Goal: Transaction & Acquisition: Subscribe to service/newsletter

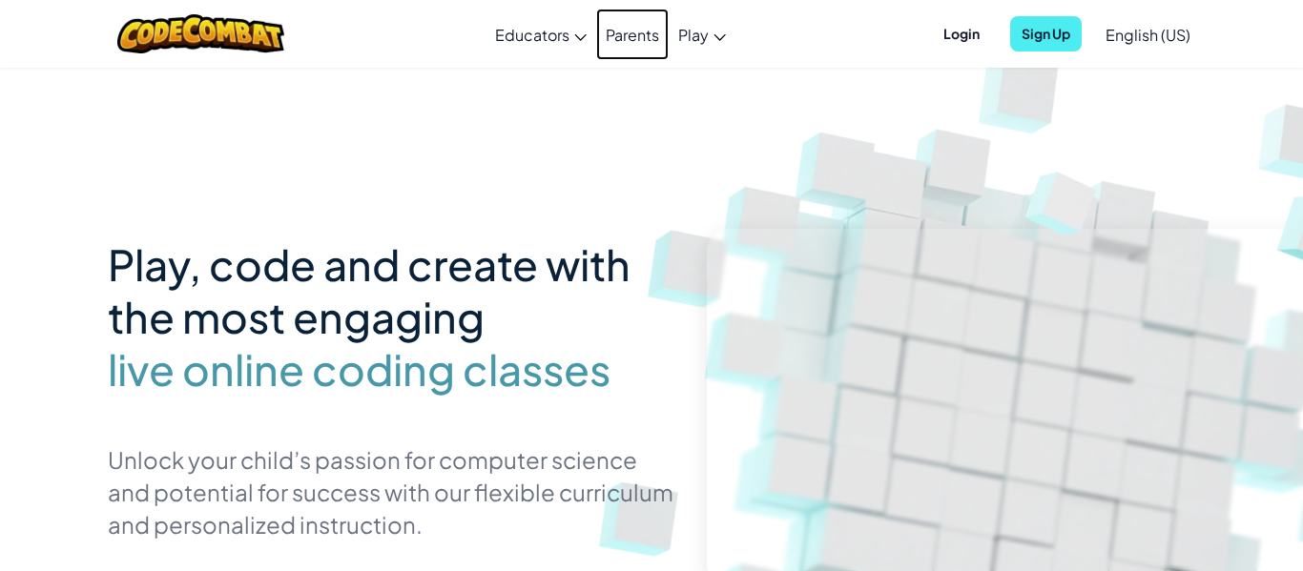
click at [634, 36] on link "Parents" at bounding box center [632, 35] width 72 height 52
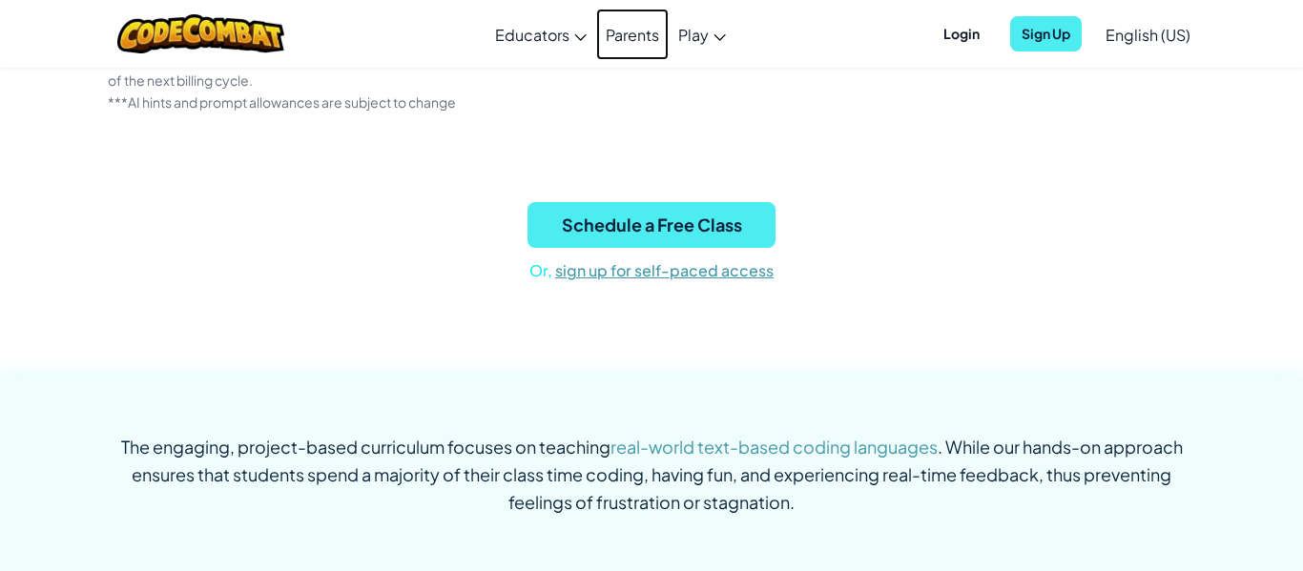
scroll to position [6123, 0]
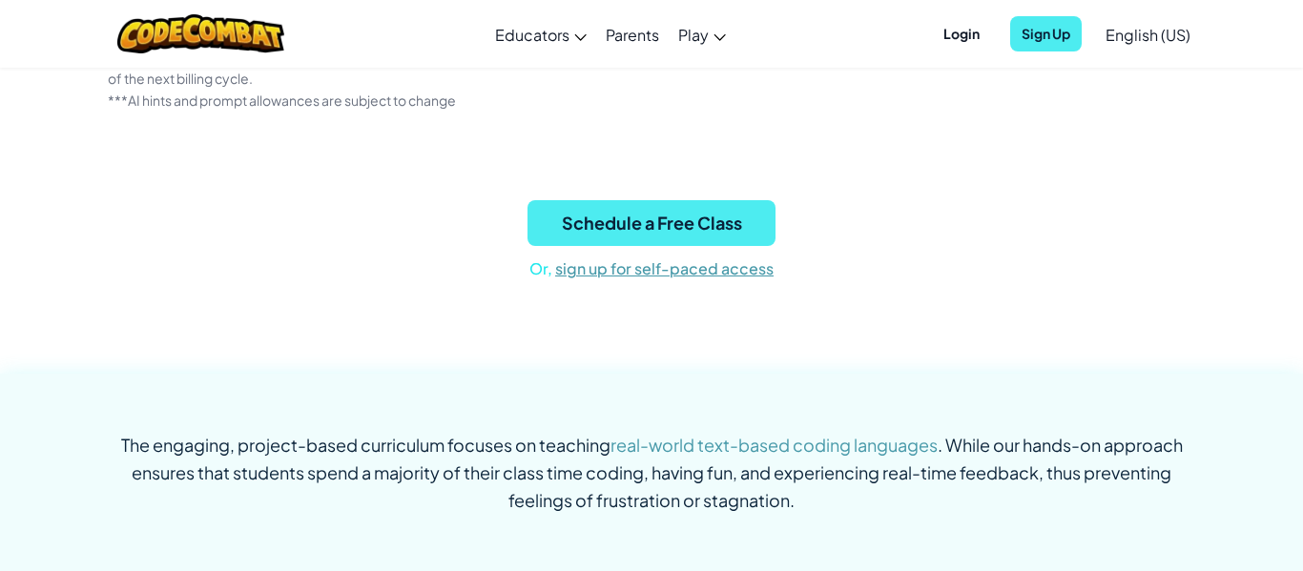
click at [659, 272] on link "Sign Up for Self-Paced Access" at bounding box center [664, 268] width 218 height 20
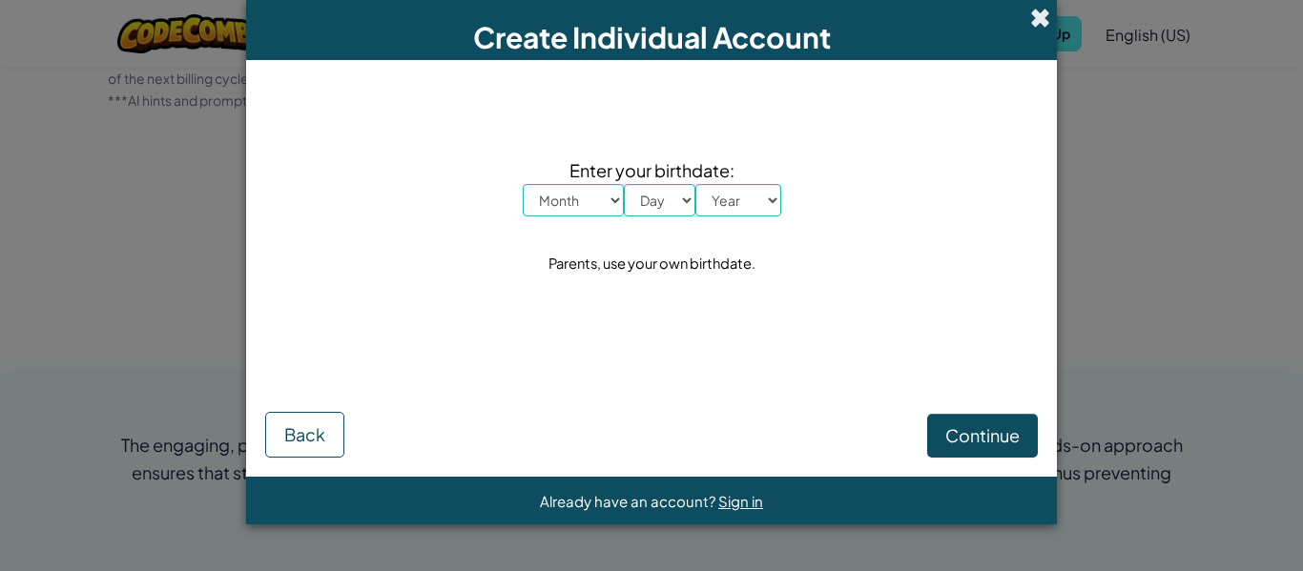
click at [1036, 23] on span at bounding box center [1040, 18] width 20 height 20
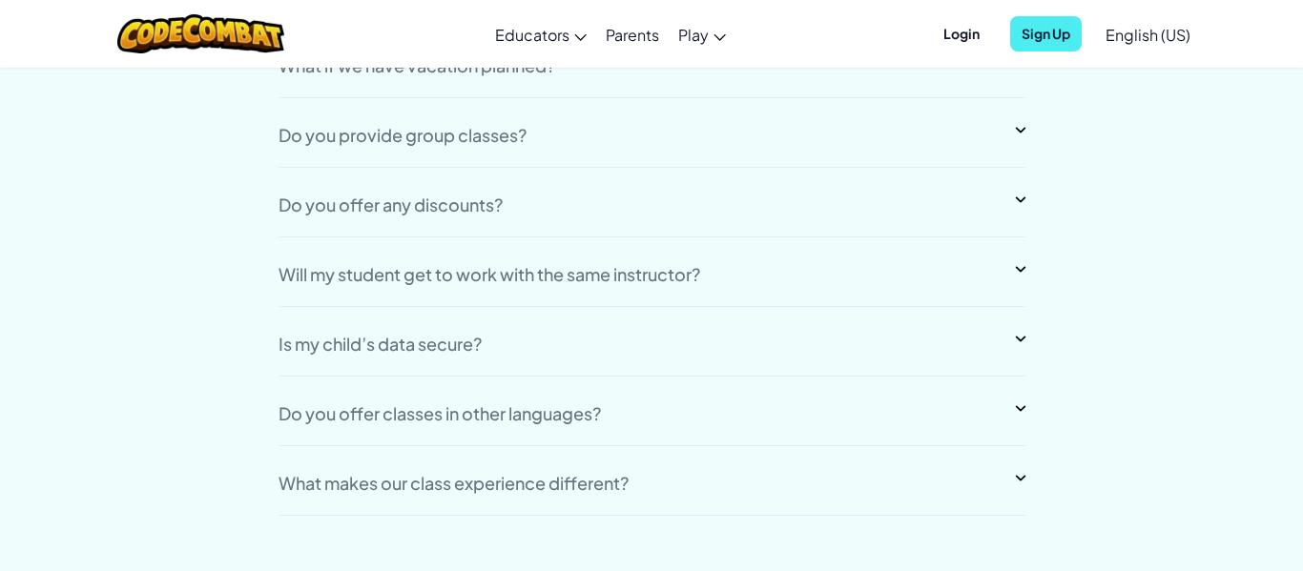
scroll to position [14626, 0]
